Goal: Answer question/provide support: Share knowledge or assist other users

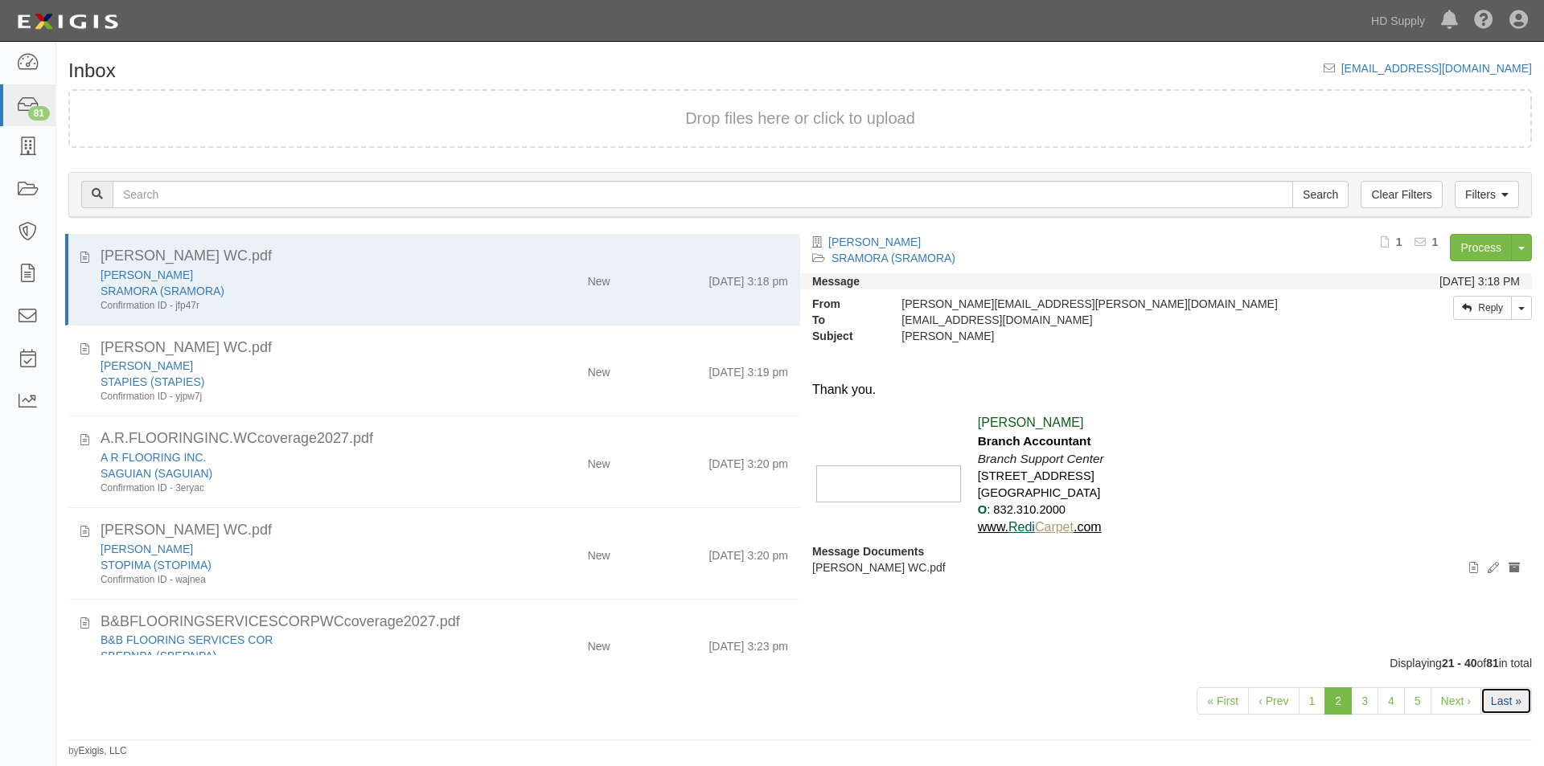
click at [1490, 710] on link "Last »" at bounding box center [1506, 701] width 51 height 27
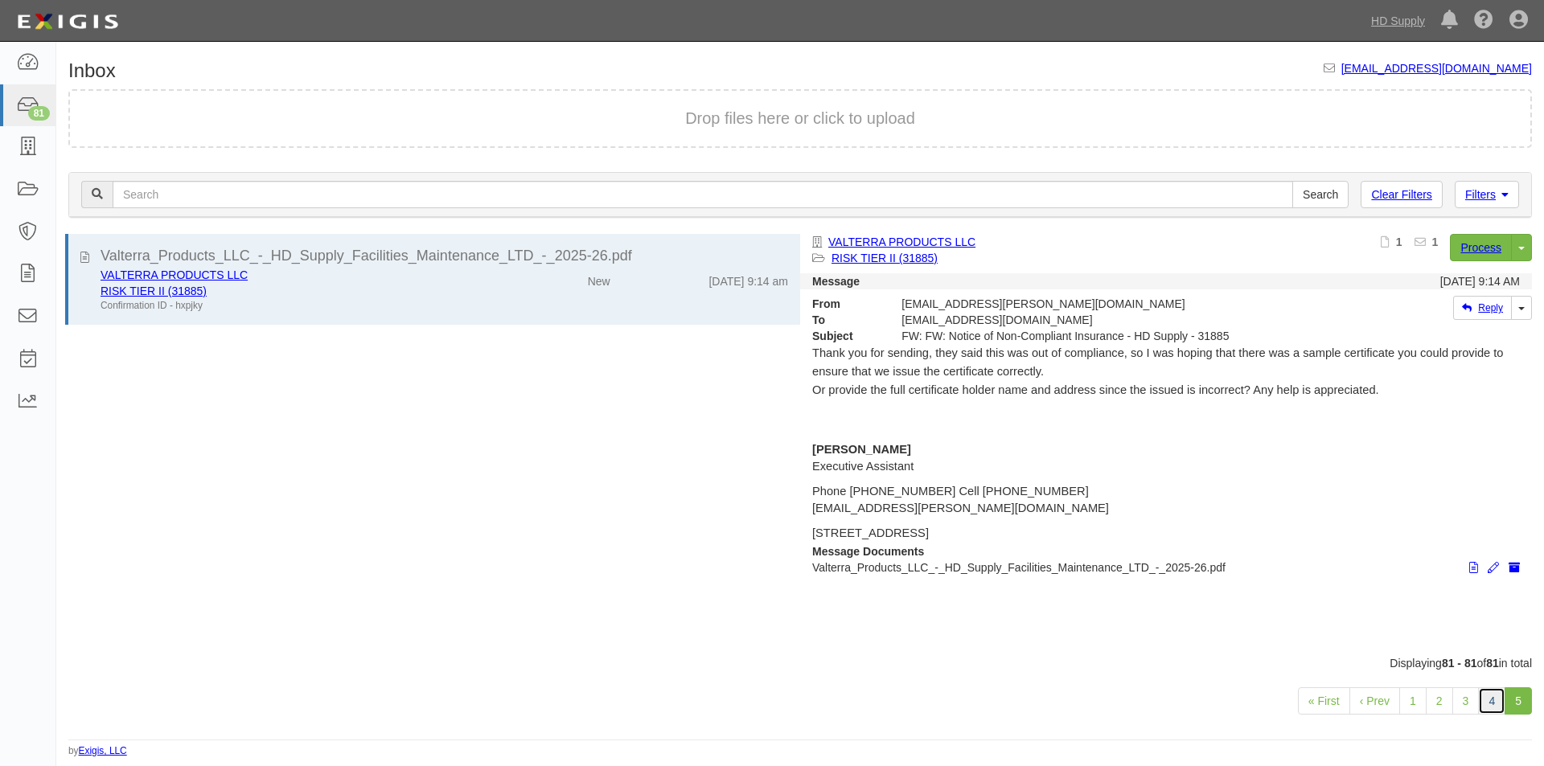
click at [1495, 710] on link "4" at bounding box center [1491, 701] width 27 height 27
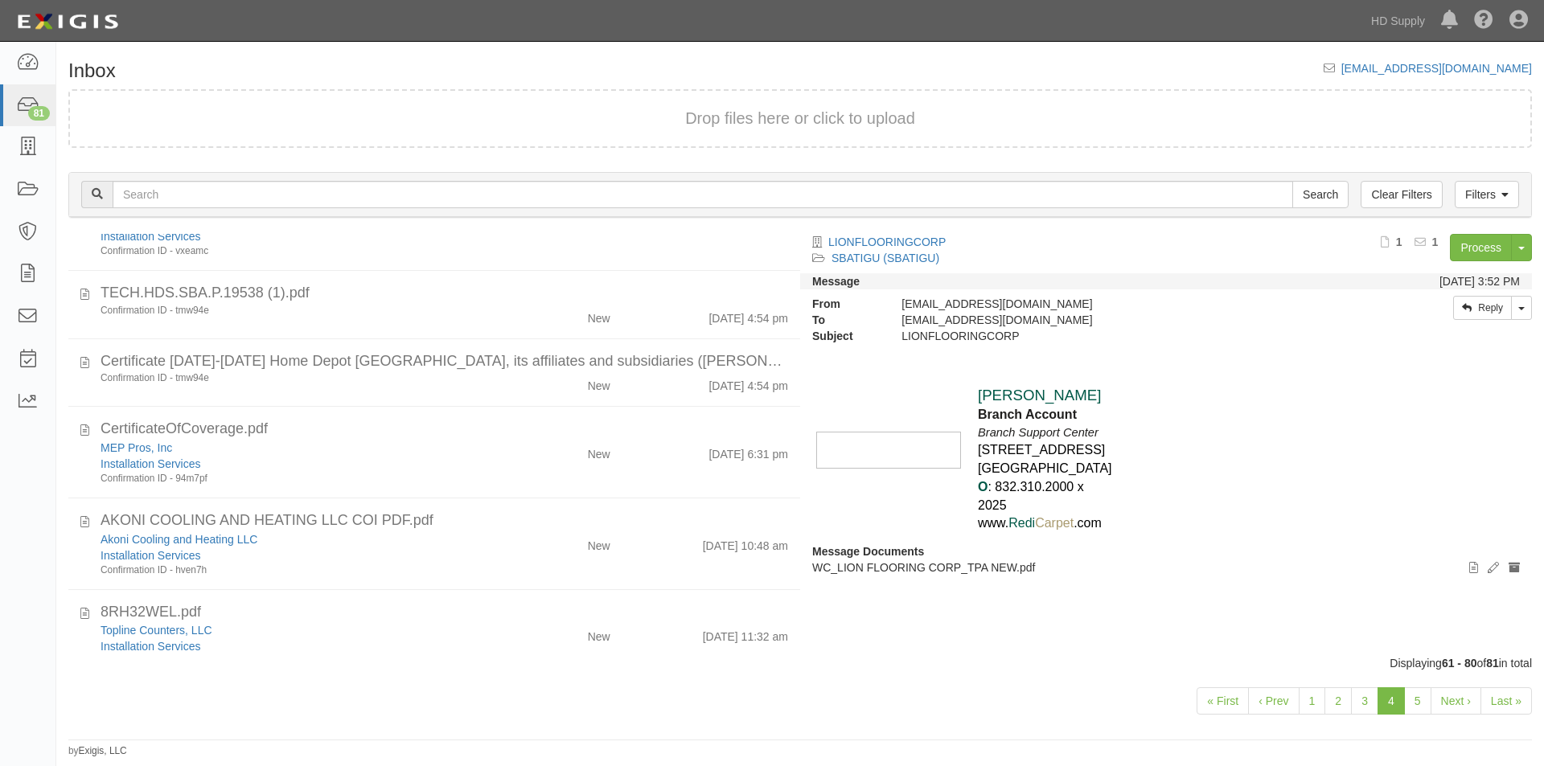
scroll to position [1368, 0]
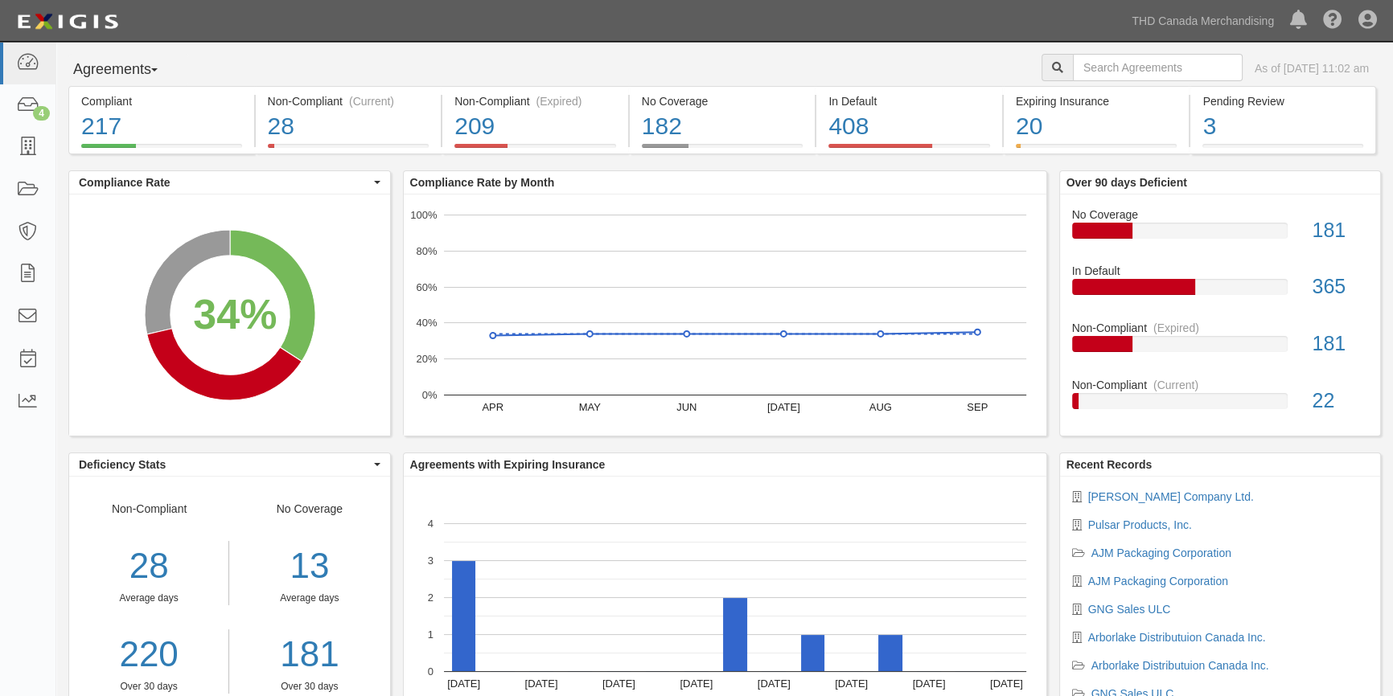
click at [18, 487] on div "Dashboard 4 Inbox Parties Agreements Coverages Documents Messages Tasks Reports" at bounding box center [28, 369] width 56 height 655
click at [23, 109] on icon at bounding box center [27, 106] width 23 height 18
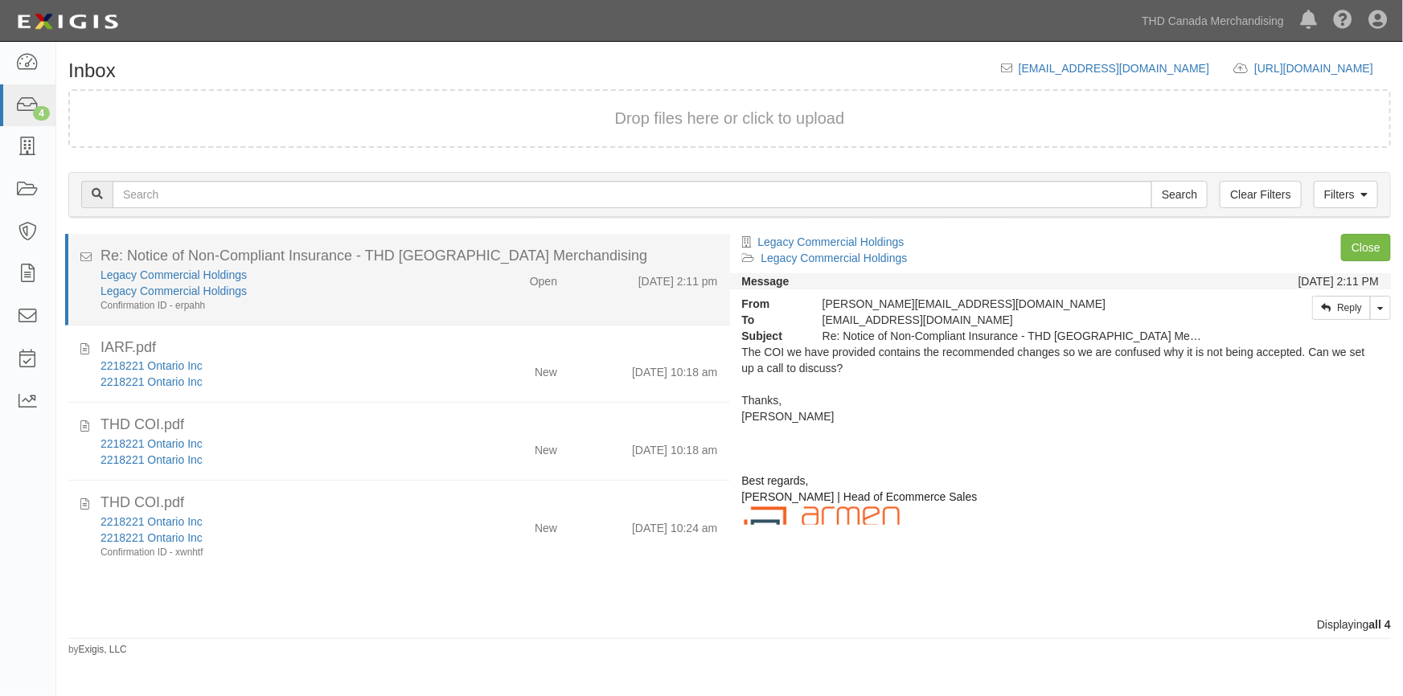
click at [371, 286] on div "Legacy Commercial Holdings" at bounding box center [276, 291] width 350 height 16
click at [142, 271] on link "Legacy Commercial Holdings" at bounding box center [174, 275] width 146 height 13
click at [156, 271] on link "Legacy Commercial Holdings" at bounding box center [174, 275] width 146 height 13
click at [288, 293] on div "Legacy Commercial Holdings" at bounding box center [276, 291] width 350 height 16
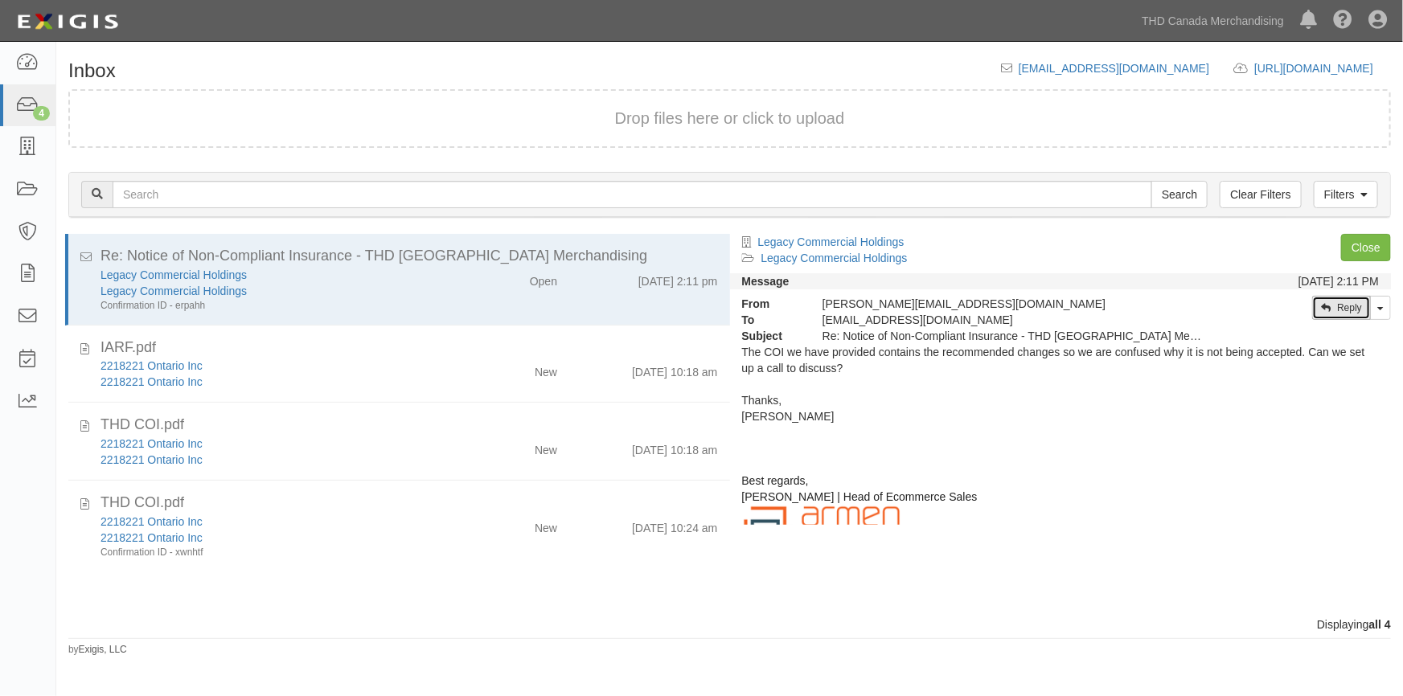
click at [1345, 314] on link "Reply" at bounding box center [1341, 308] width 59 height 24
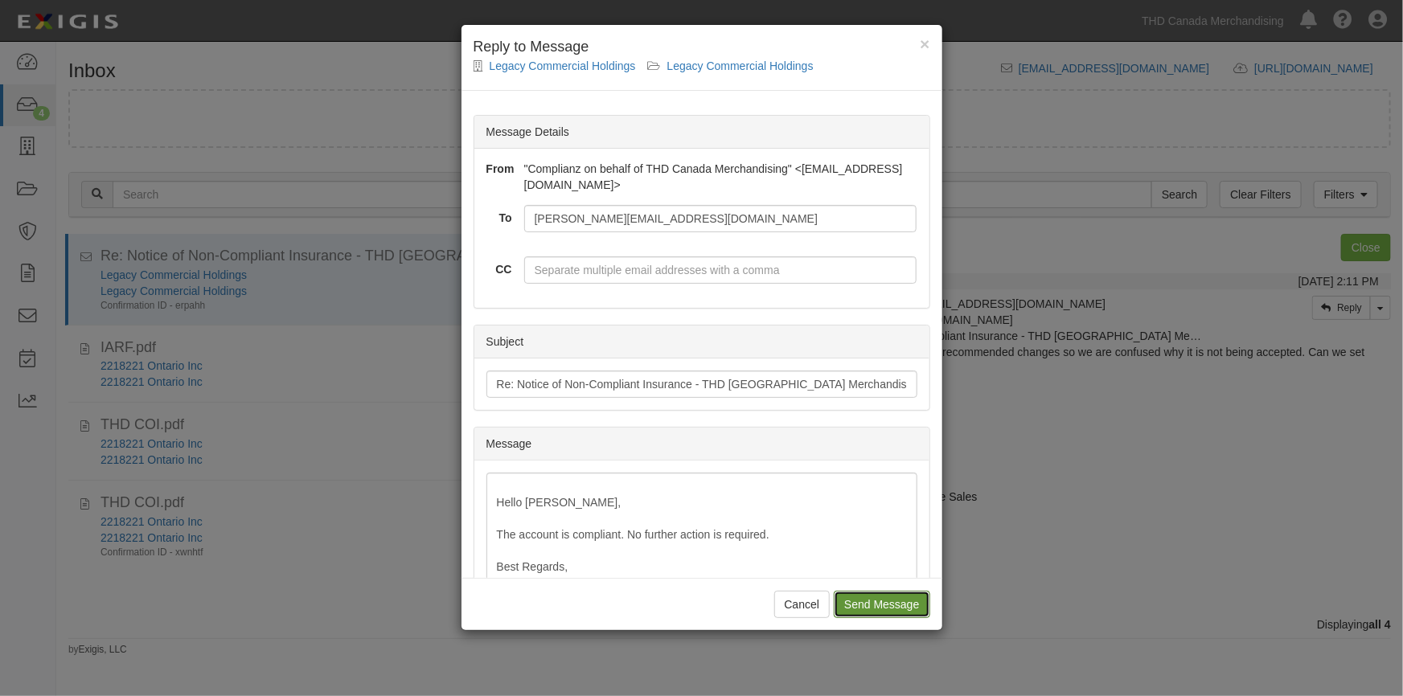
click at [891, 614] on input "Send Message" at bounding box center [882, 604] width 96 height 27
click at [876, 603] on input "Send Message" at bounding box center [882, 604] width 96 height 27
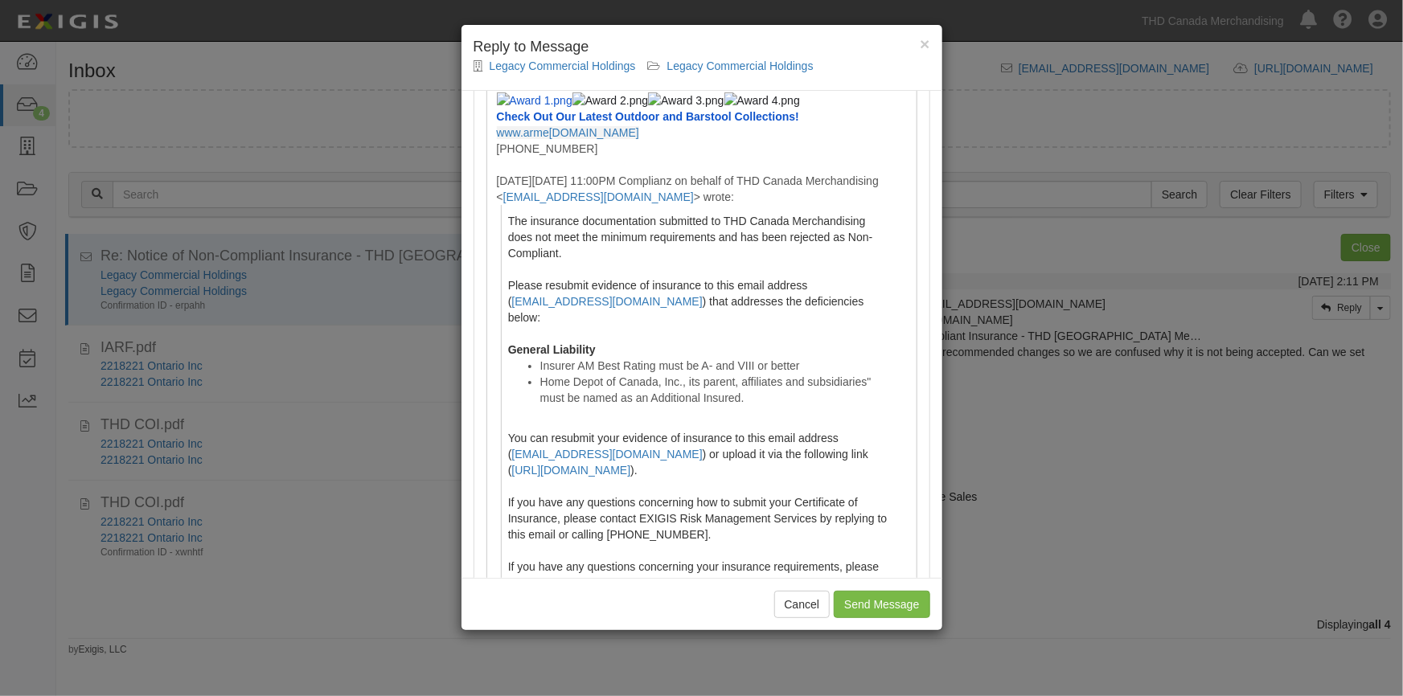
scroll to position [1243, 0]
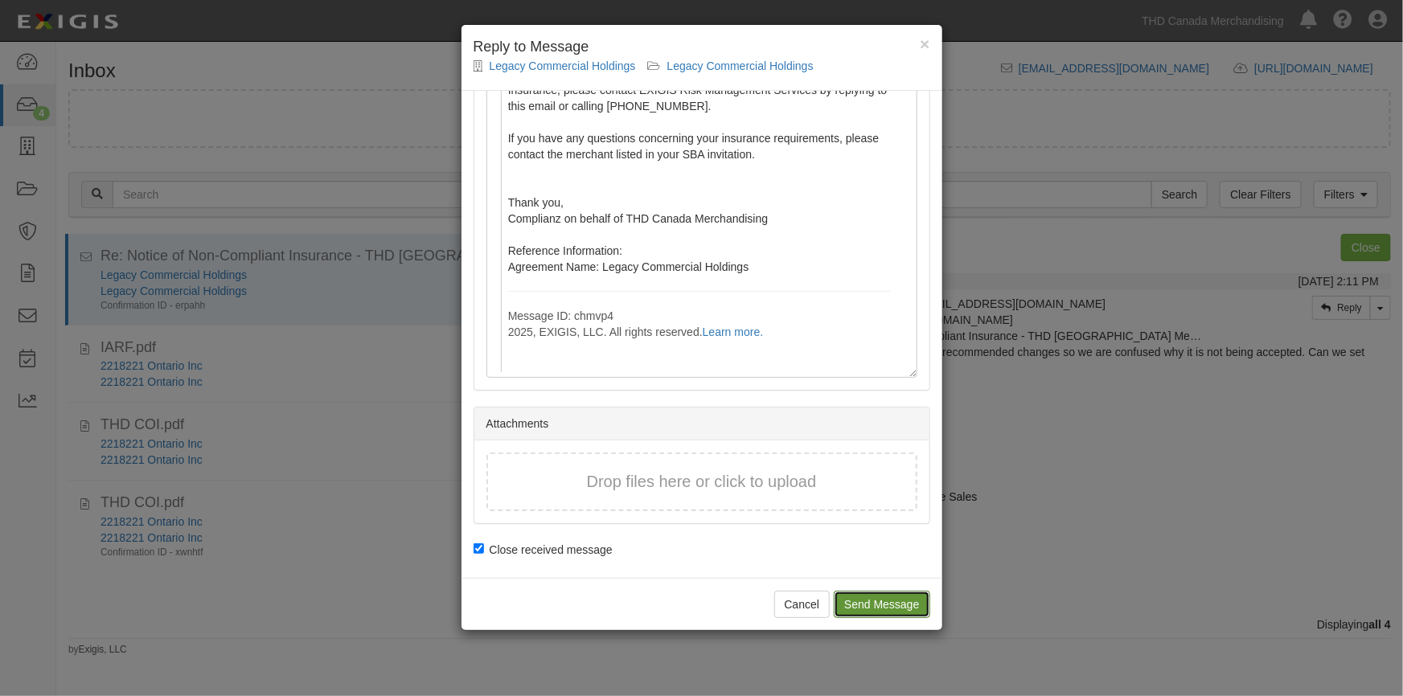
click at [886, 599] on input "Send Message" at bounding box center [882, 604] width 96 height 27
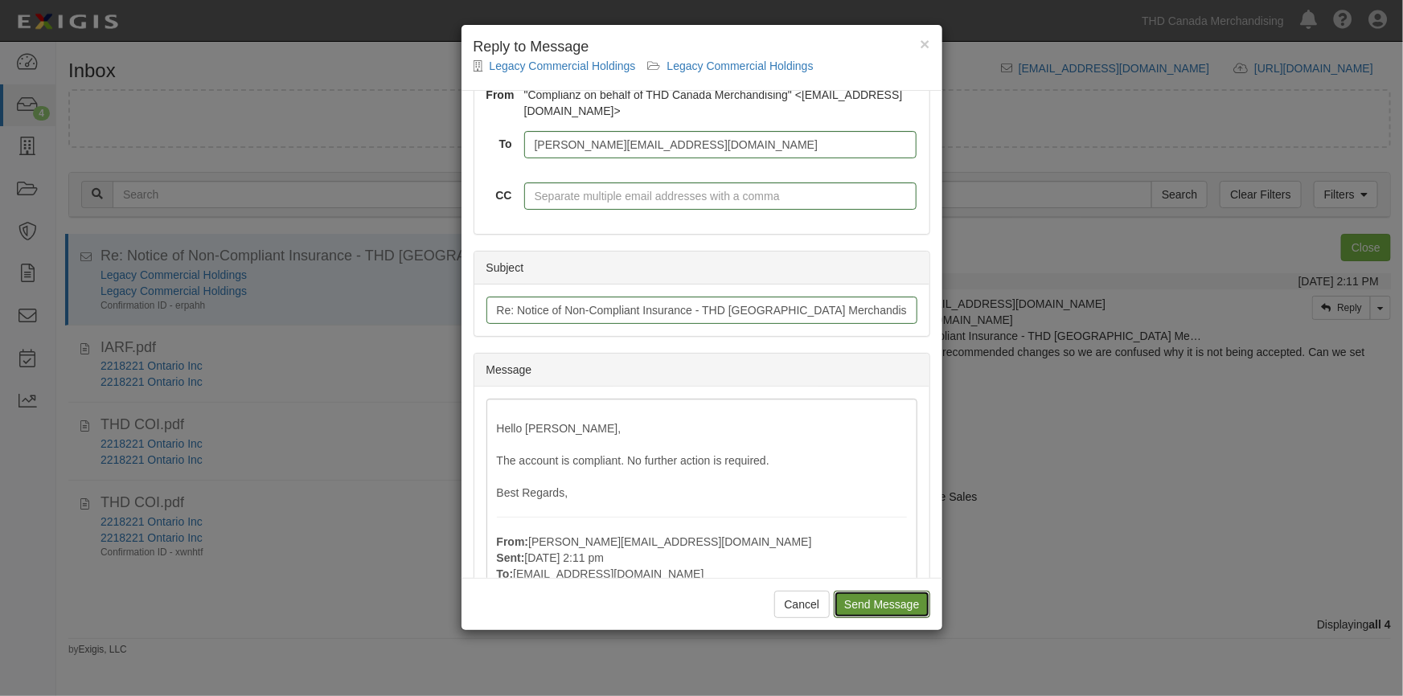
scroll to position [64, 0]
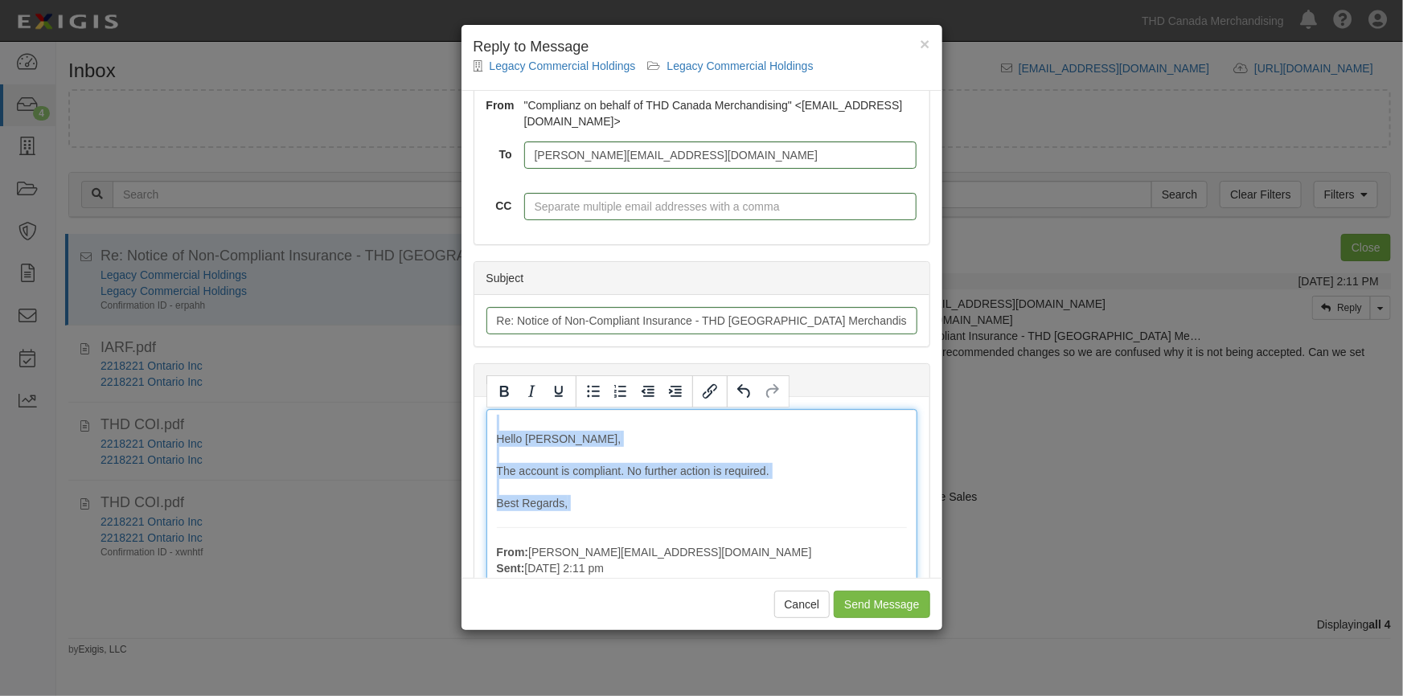
drag, startPoint x: 491, startPoint y: 429, endPoint x: 536, endPoint y: 518, distance: 99.6
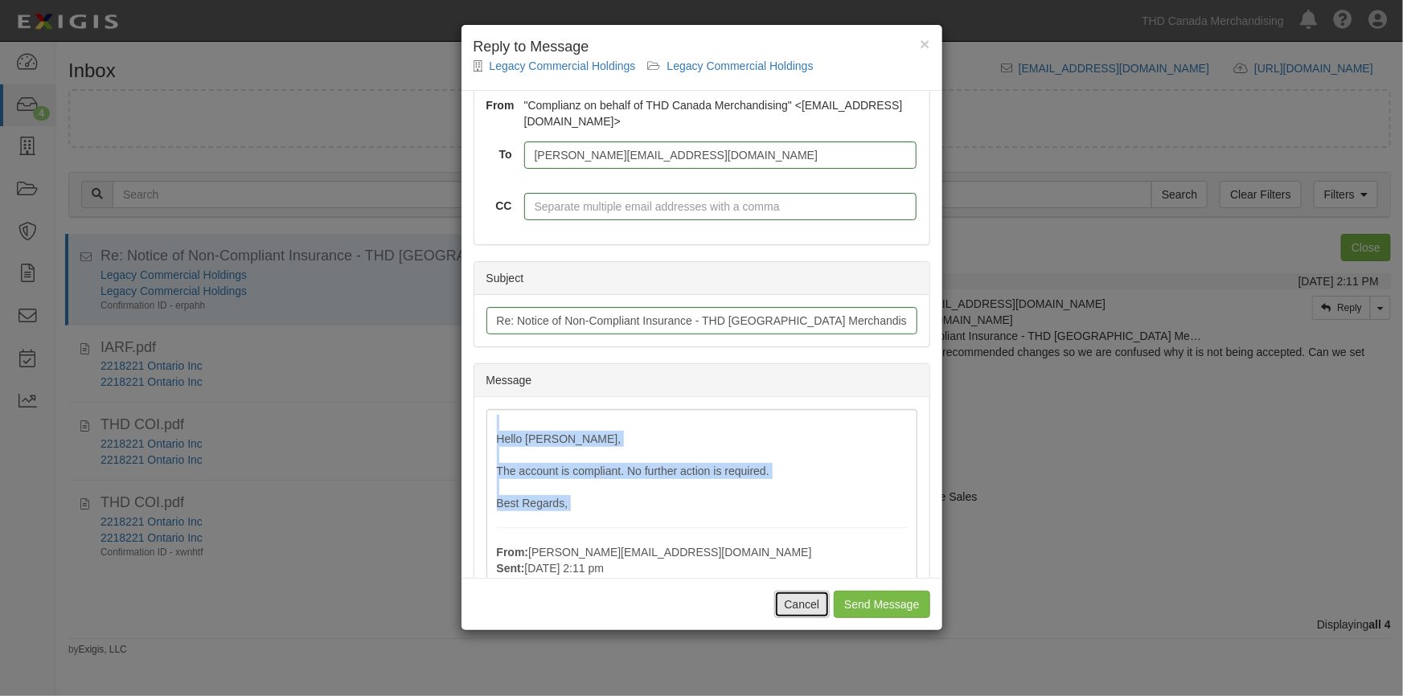
click at [805, 600] on button "Cancel" at bounding box center [802, 604] width 56 height 27
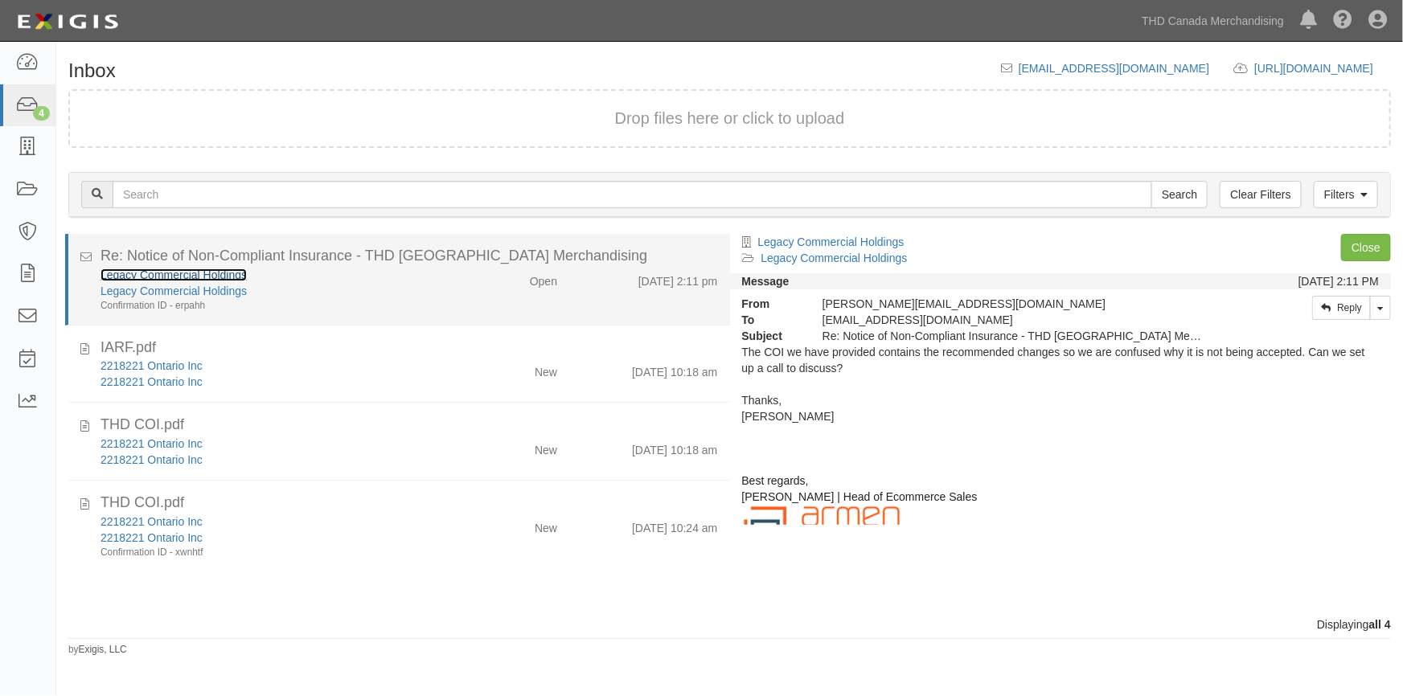
click at [168, 273] on link "Legacy Commercial Holdings" at bounding box center [174, 275] width 146 height 13
click at [310, 299] on div "Confirmation ID - erpahh" at bounding box center [276, 306] width 350 height 14
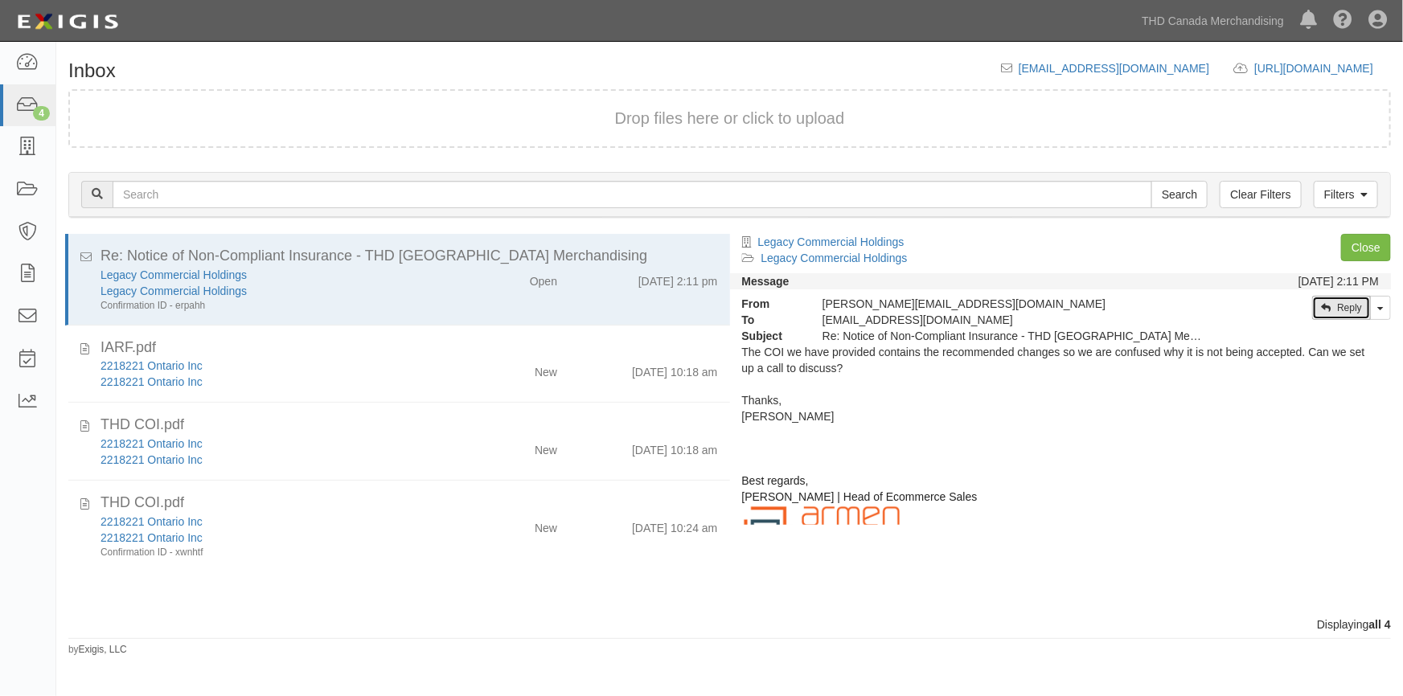
click at [1350, 307] on link "Reply" at bounding box center [1341, 308] width 59 height 24
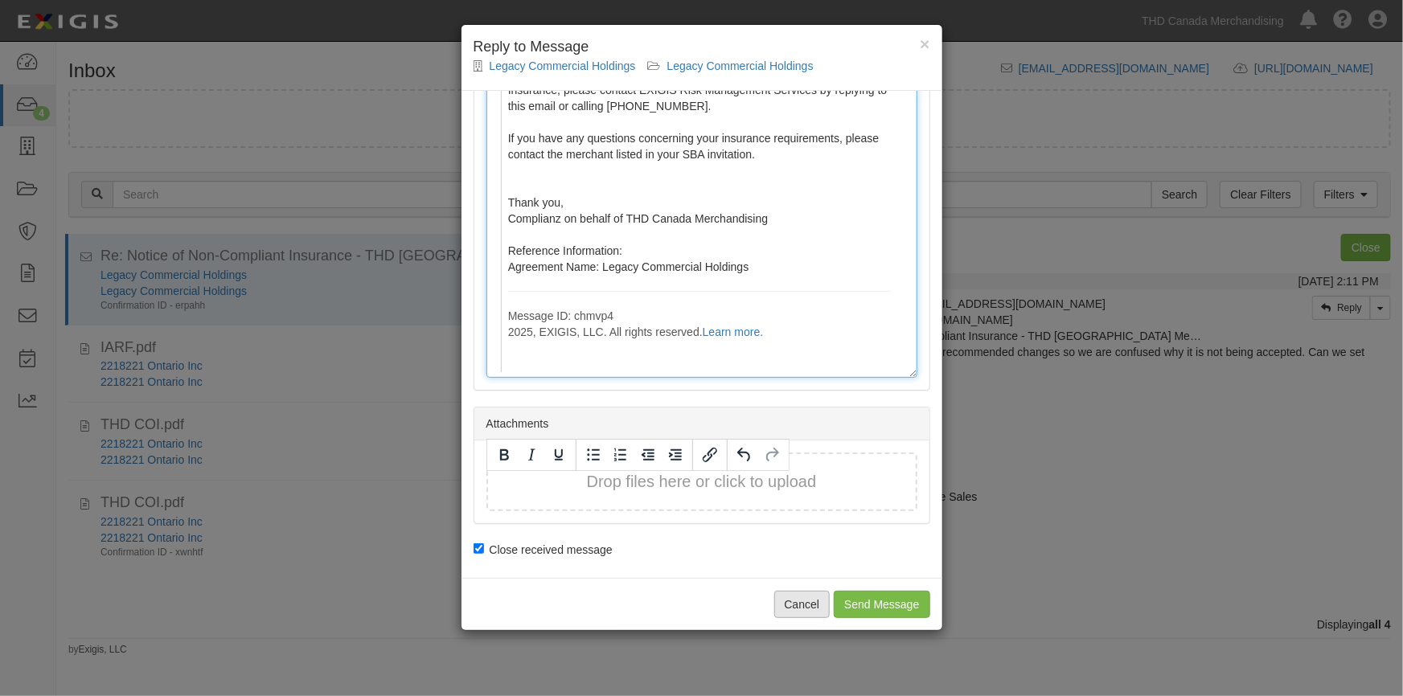
scroll to position [1259, 0]
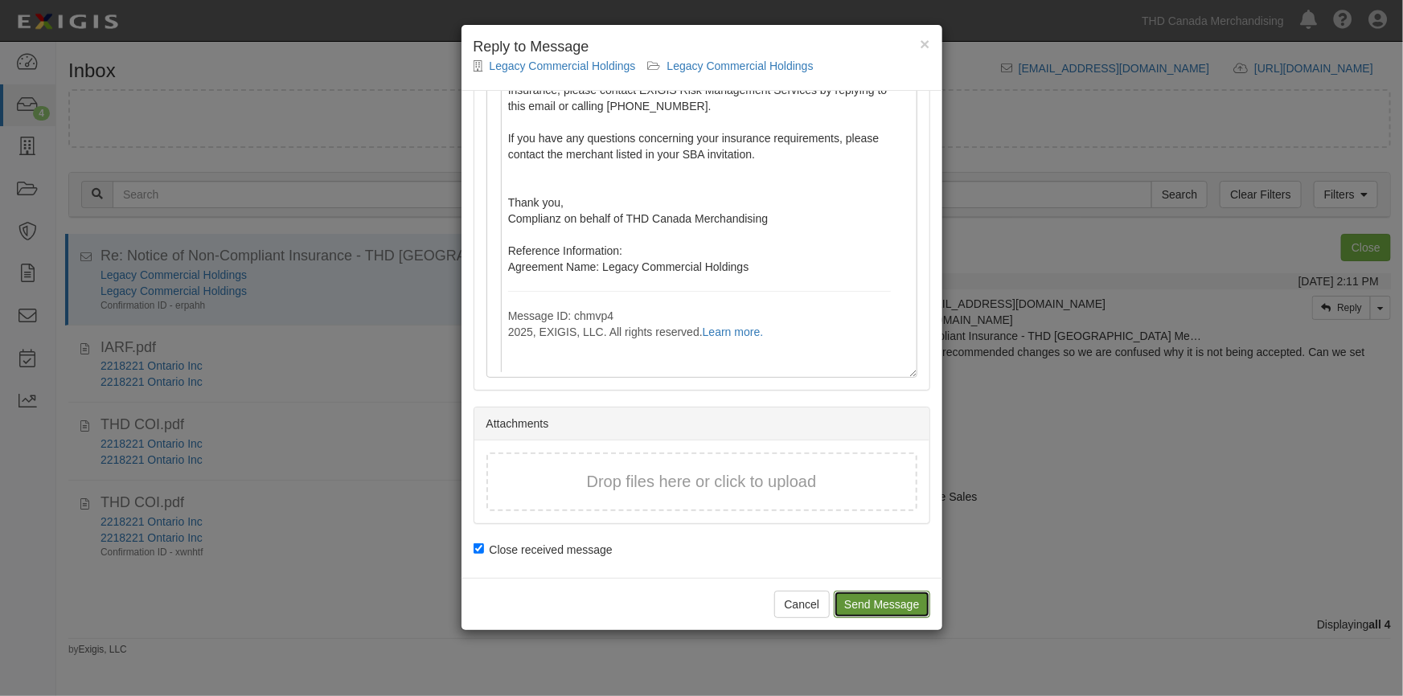
click at [875, 609] on input "Send Message" at bounding box center [882, 604] width 96 height 27
click at [923, 42] on span "×" at bounding box center [925, 44] width 10 height 18
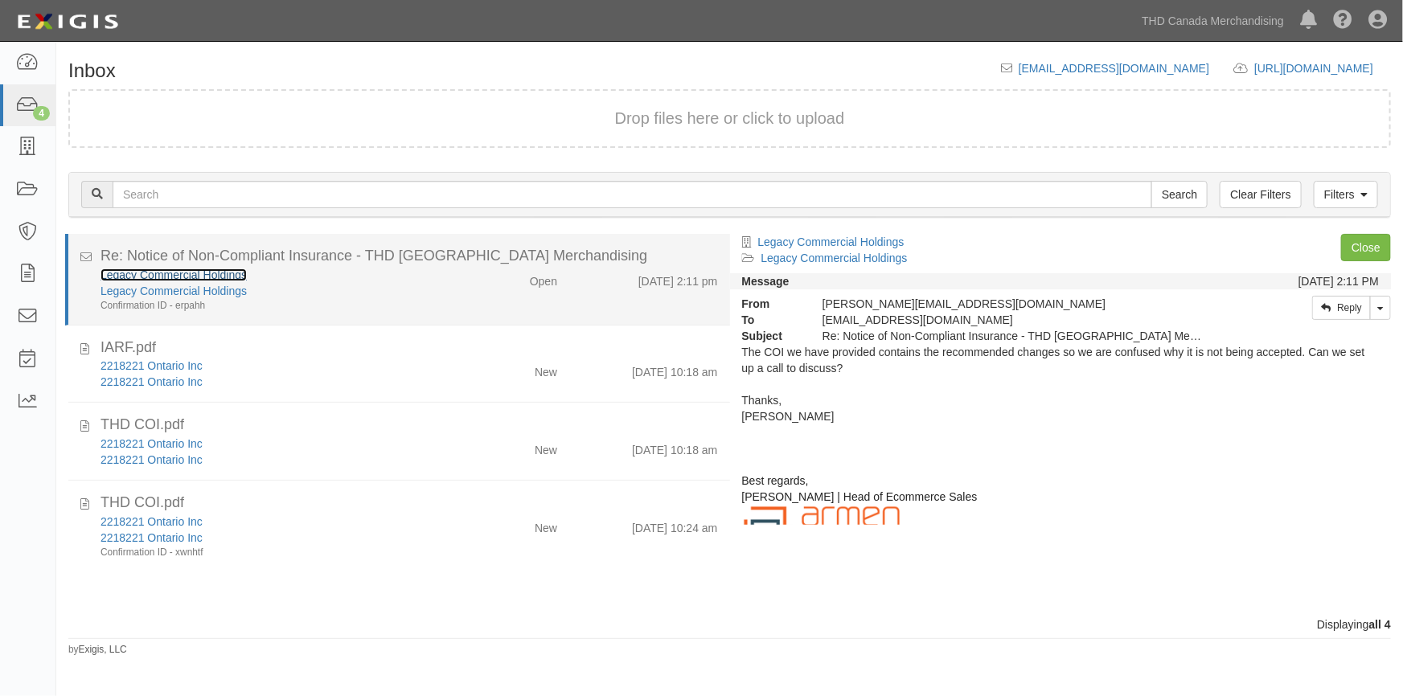
click at [215, 271] on link "Legacy Commercial Holdings" at bounding box center [174, 275] width 146 height 13
click at [432, 283] on div "Legacy Commercial Holdings" at bounding box center [276, 291] width 350 height 16
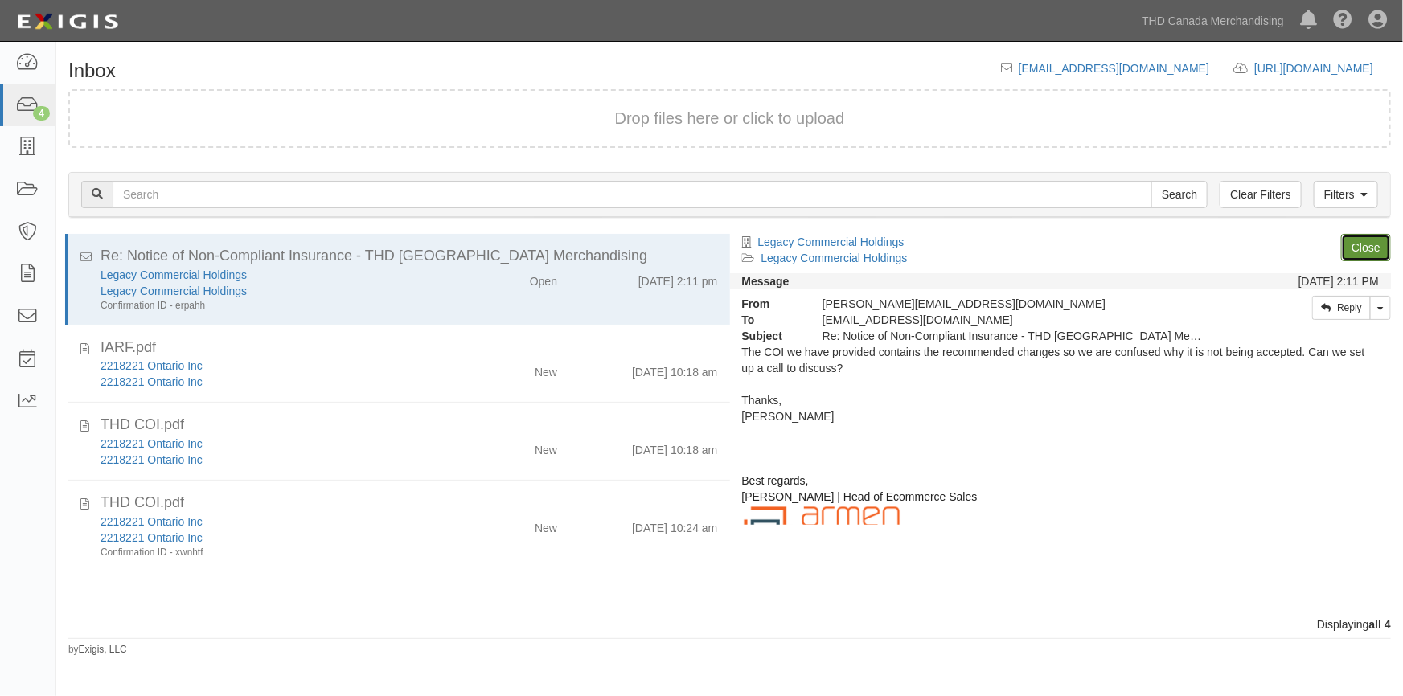
click at [1359, 249] on link "Close" at bounding box center [1366, 247] width 50 height 27
click at [1361, 243] on link "Close" at bounding box center [1366, 247] width 50 height 27
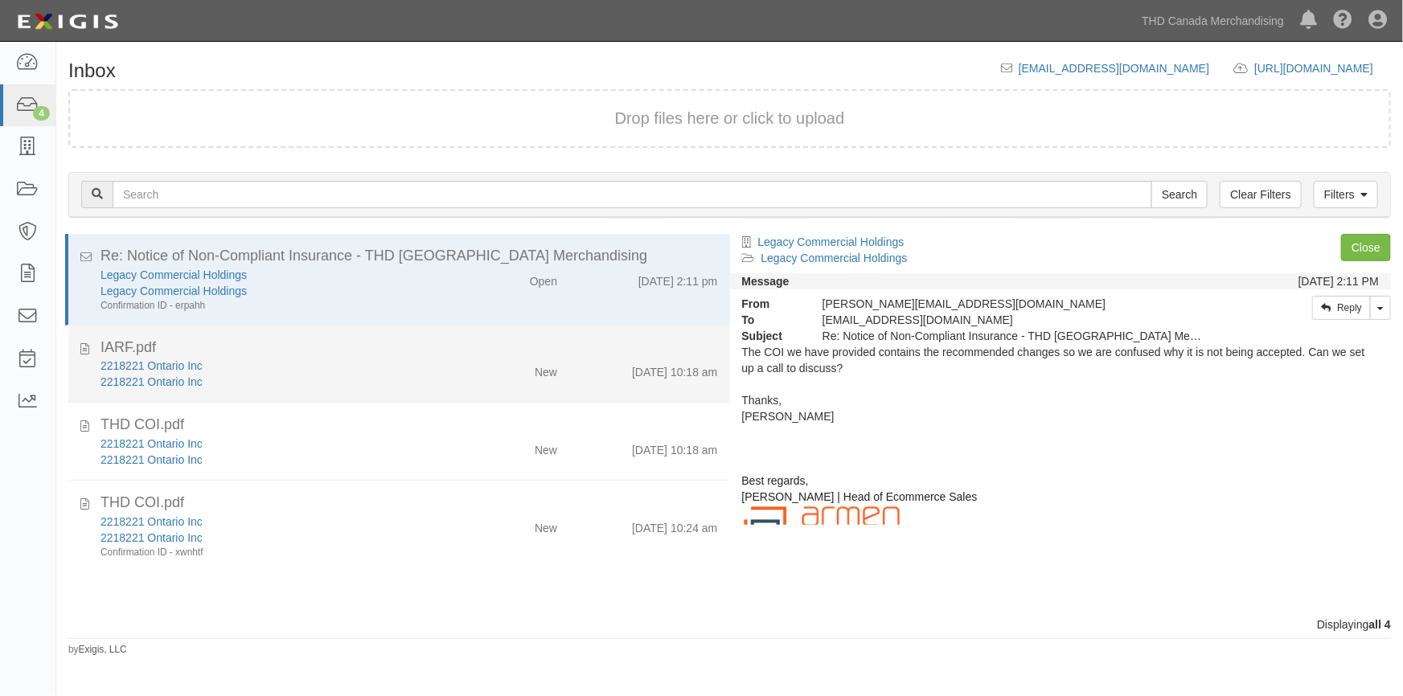
click at [355, 361] on div "2218221 Ontario Inc" at bounding box center [276, 366] width 350 height 16
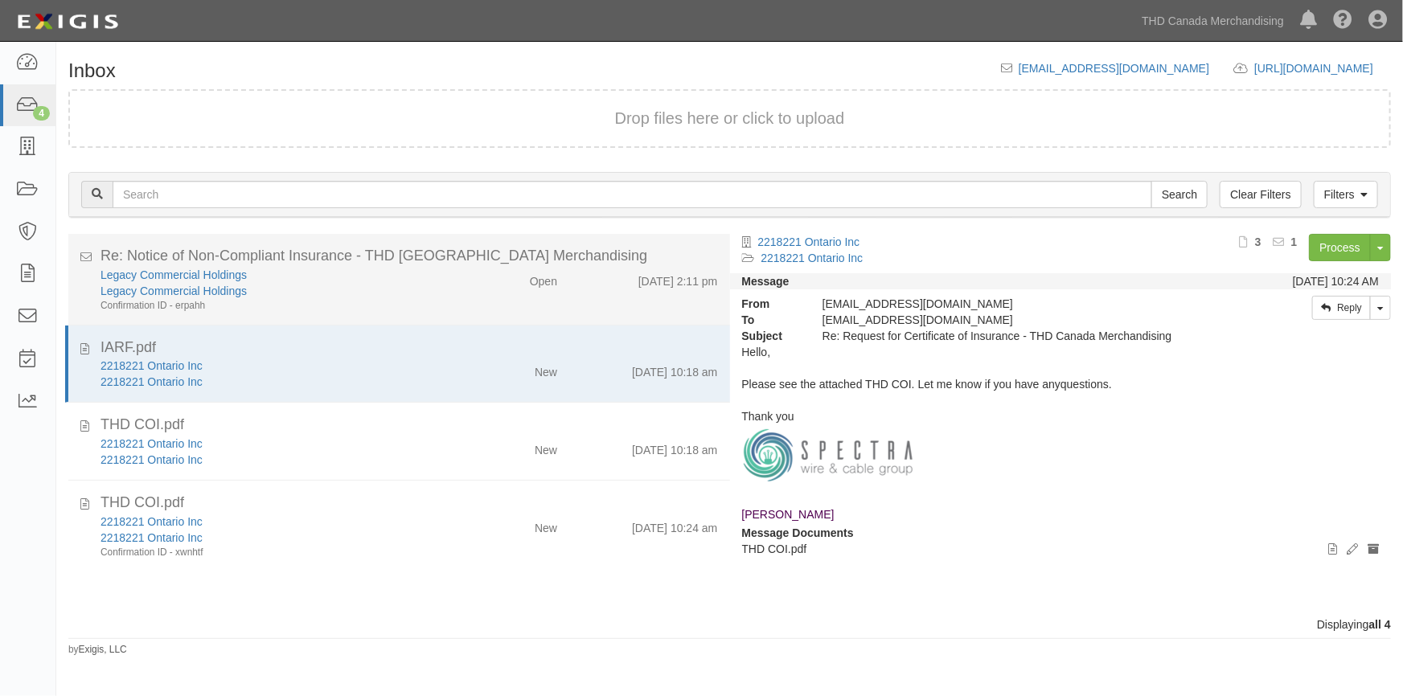
click at [416, 275] on div "Legacy Commercial Holdings" at bounding box center [276, 275] width 350 height 16
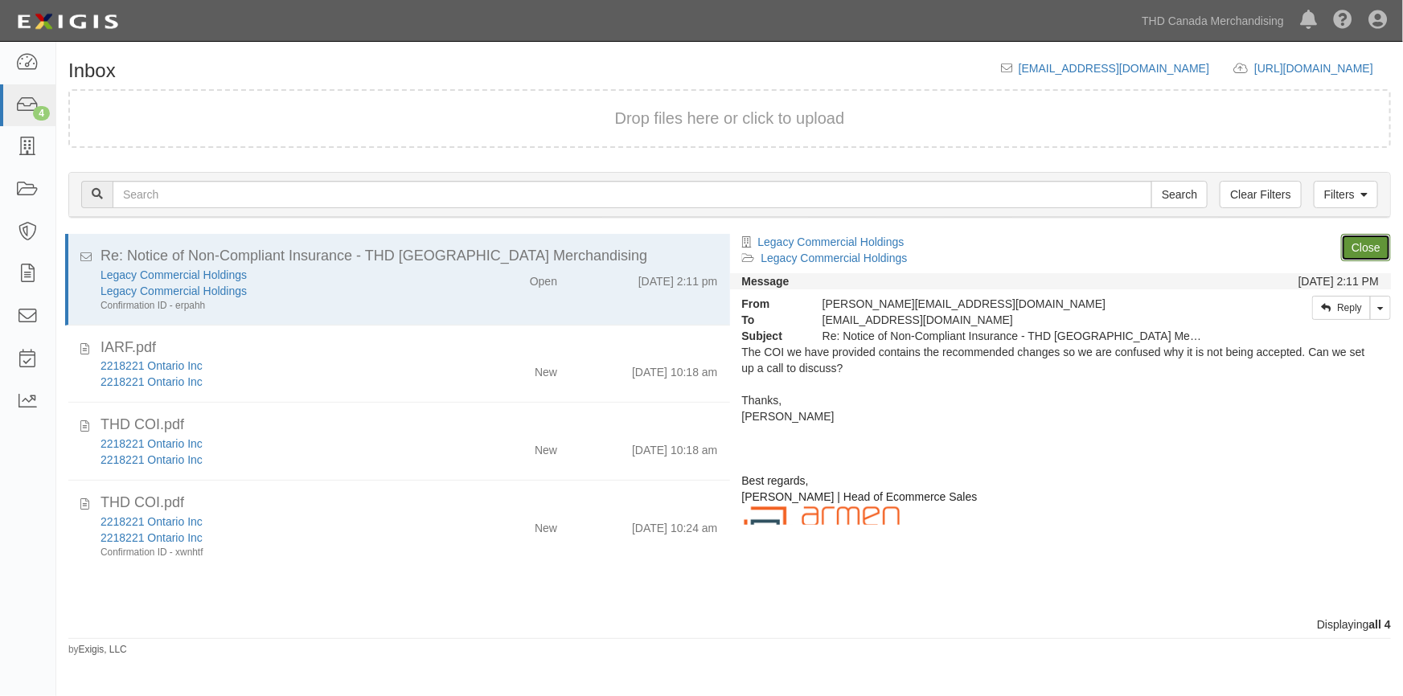
click at [1354, 249] on link "Close" at bounding box center [1366, 247] width 50 height 27
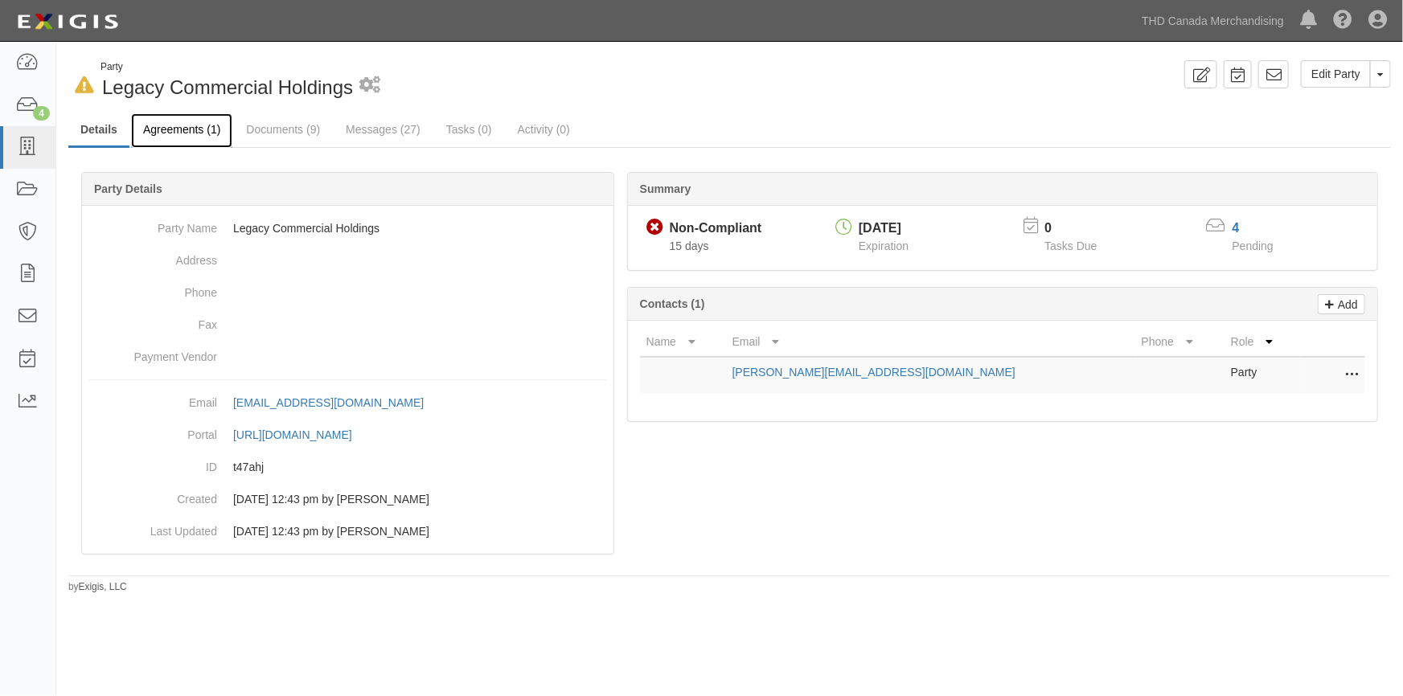
click at [190, 129] on link "Agreements (1)" at bounding box center [181, 130] width 101 height 35
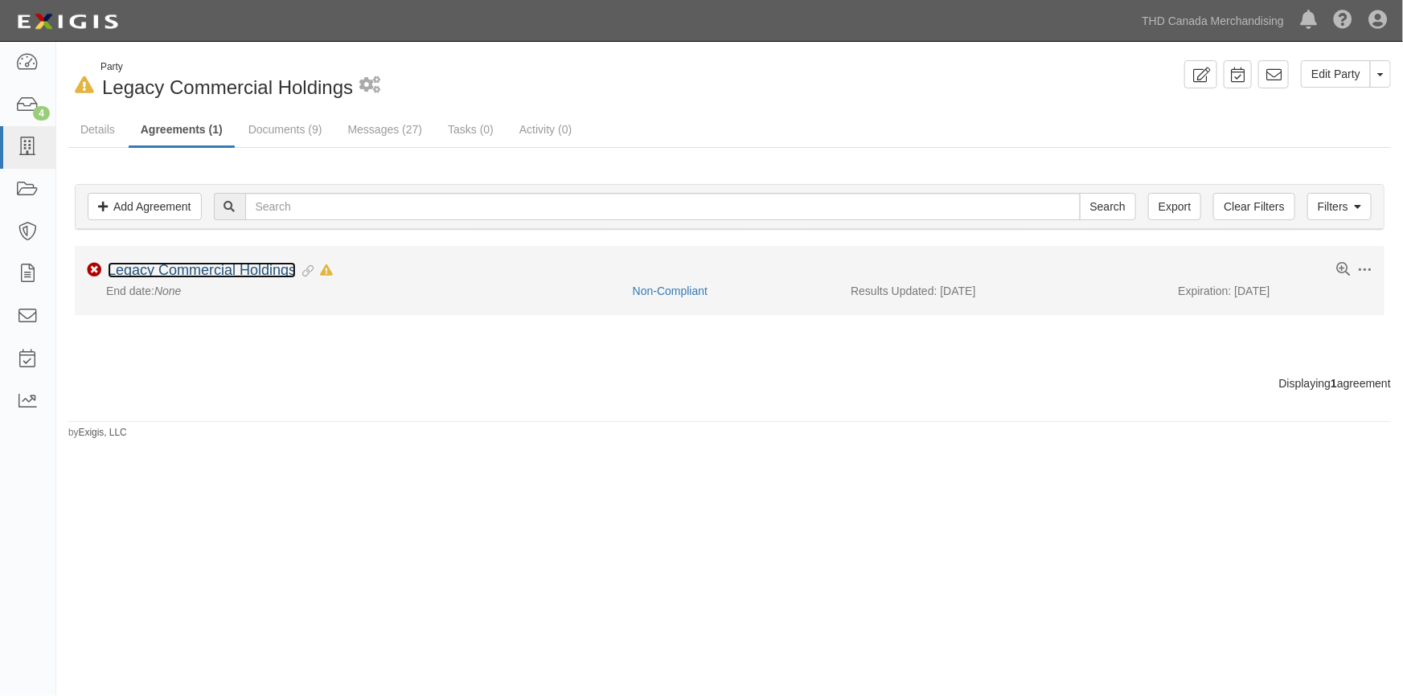
click at [207, 273] on link "Legacy Commercial Holdings" at bounding box center [202, 270] width 188 height 16
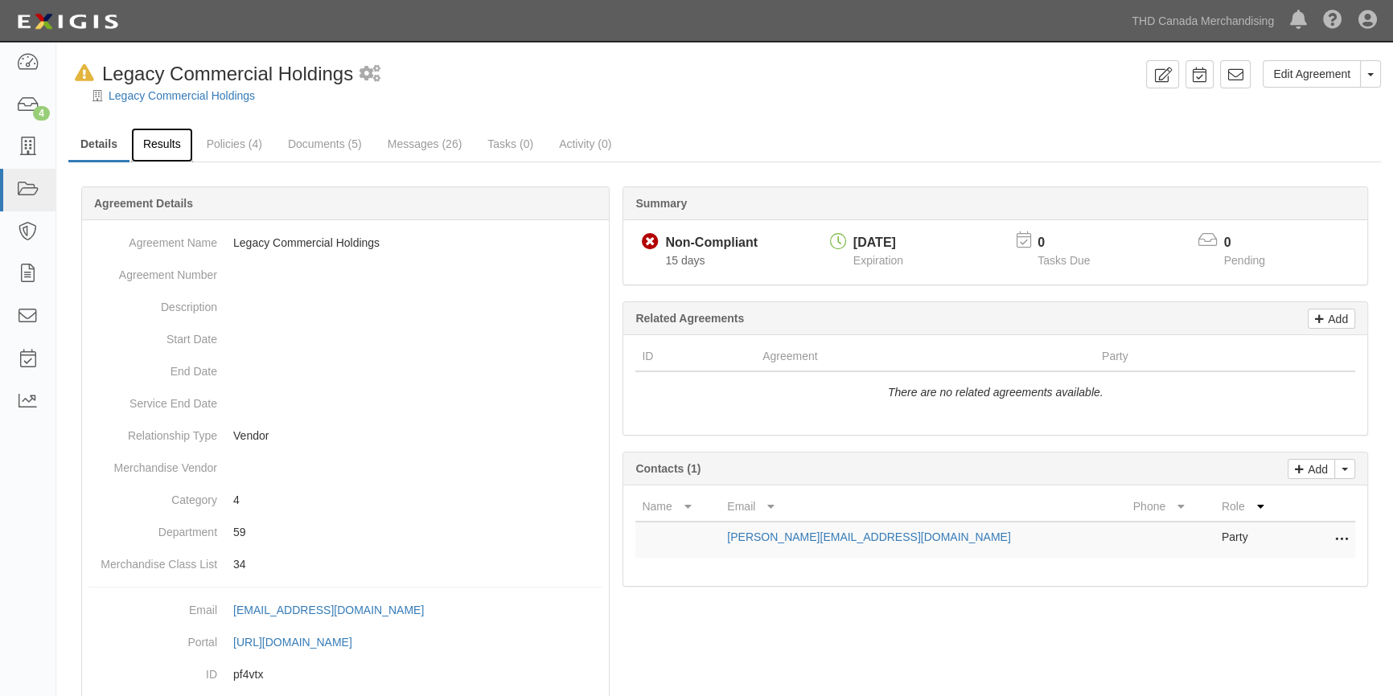
click at [154, 138] on link "Results" at bounding box center [162, 145] width 62 height 35
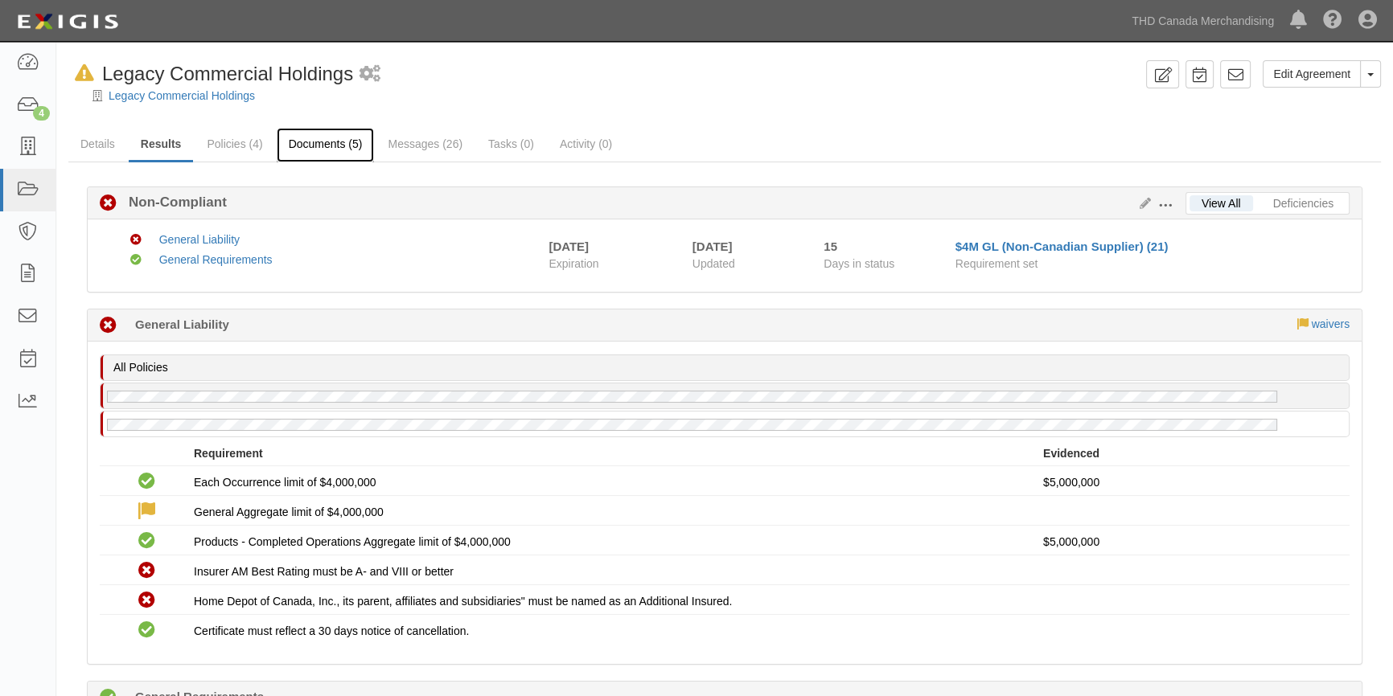
click at [322, 143] on link "Documents (5)" at bounding box center [326, 145] width 98 height 35
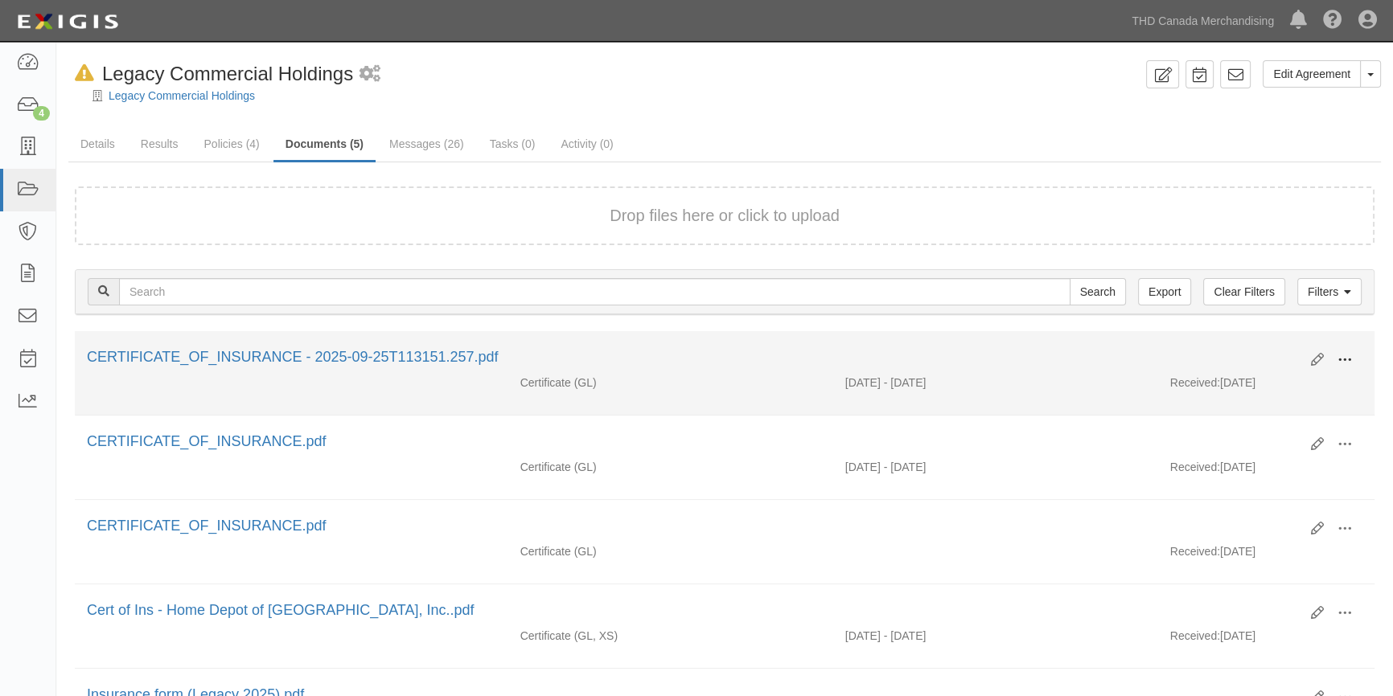
click at [1335, 359] on button at bounding box center [1344, 360] width 35 height 27
click at [1266, 376] on link "View" at bounding box center [1266, 383] width 127 height 29
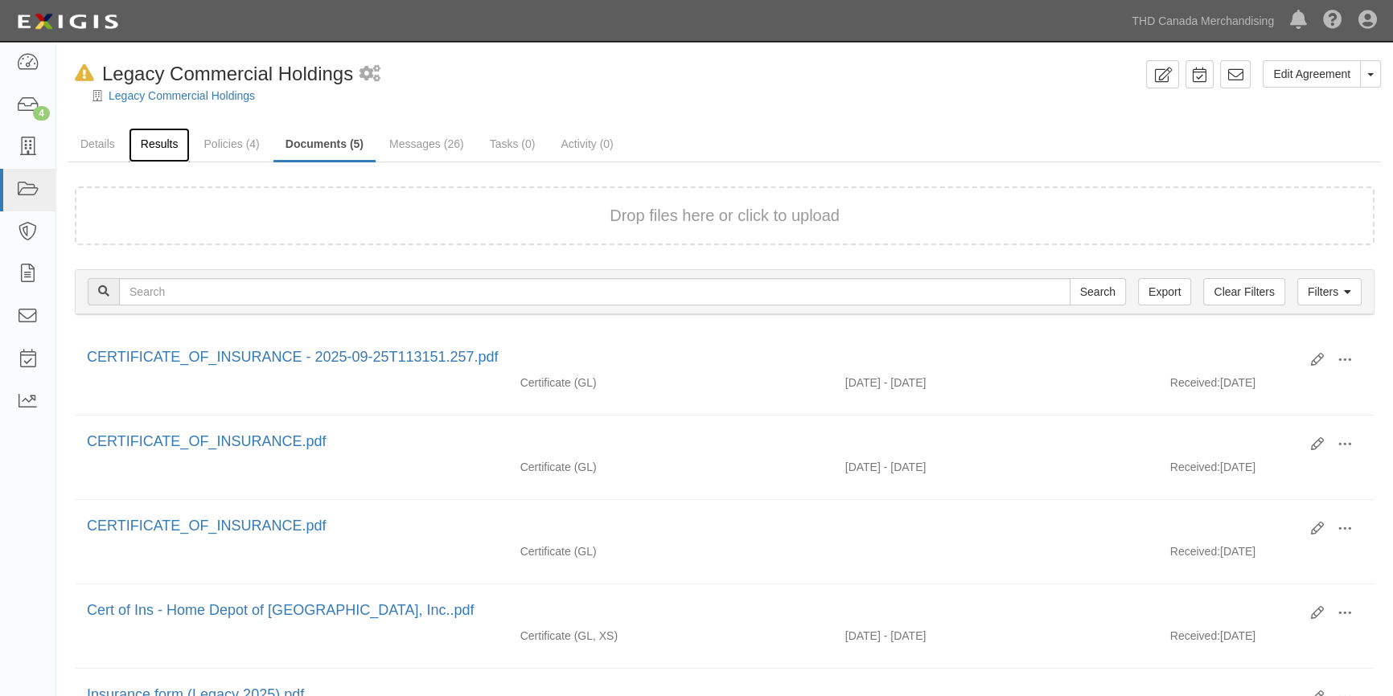
click at [169, 141] on link "Results" at bounding box center [160, 145] width 62 height 35
